Goal: Navigation & Orientation: Find specific page/section

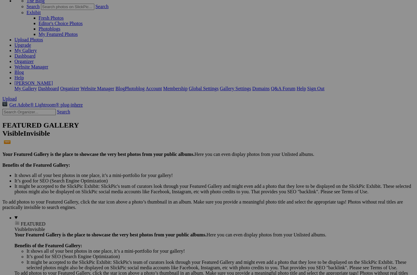
scroll to position [44, 0]
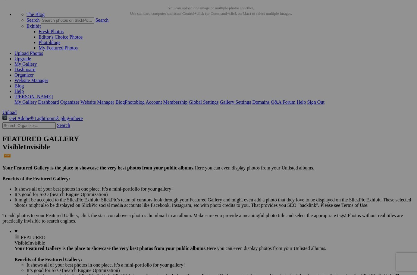
scroll to position [27, 0]
